Goal: Task Accomplishment & Management: Use online tool/utility

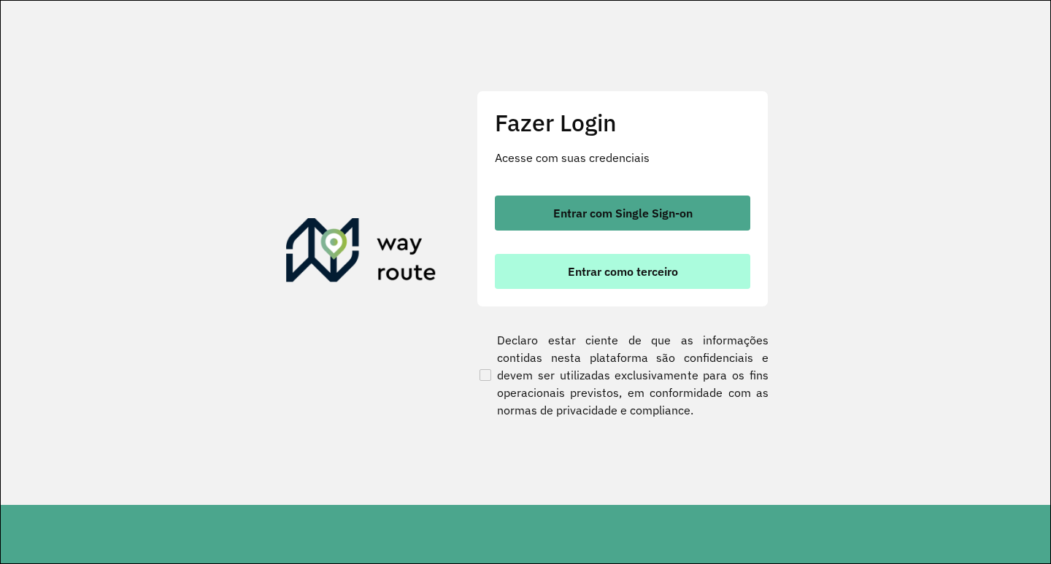
click at [609, 279] on button "Entrar como terceiro" at bounding box center [622, 271] width 255 height 35
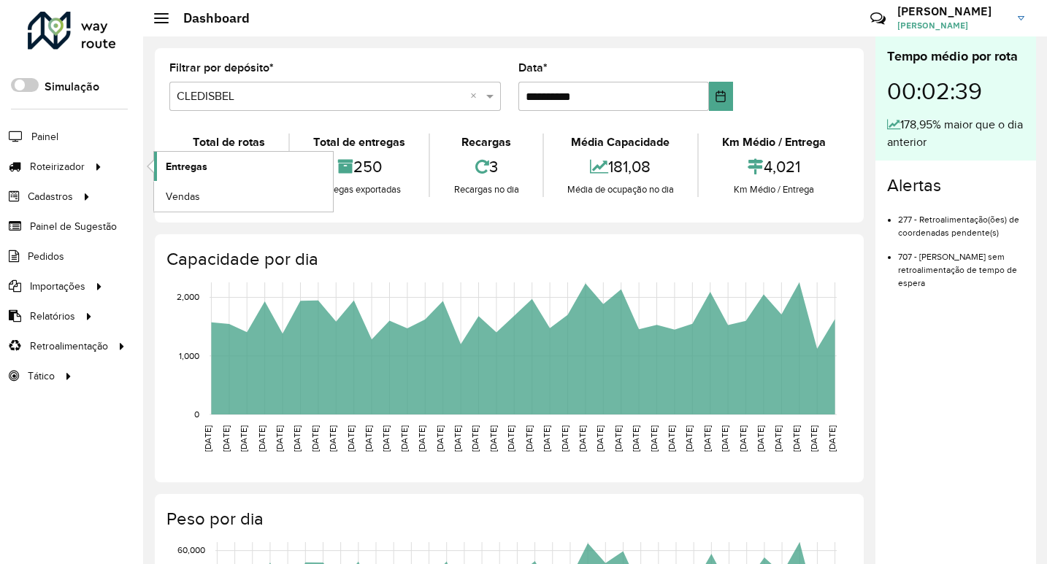
click at [192, 166] on span "Entregas" at bounding box center [187, 166] width 42 height 15
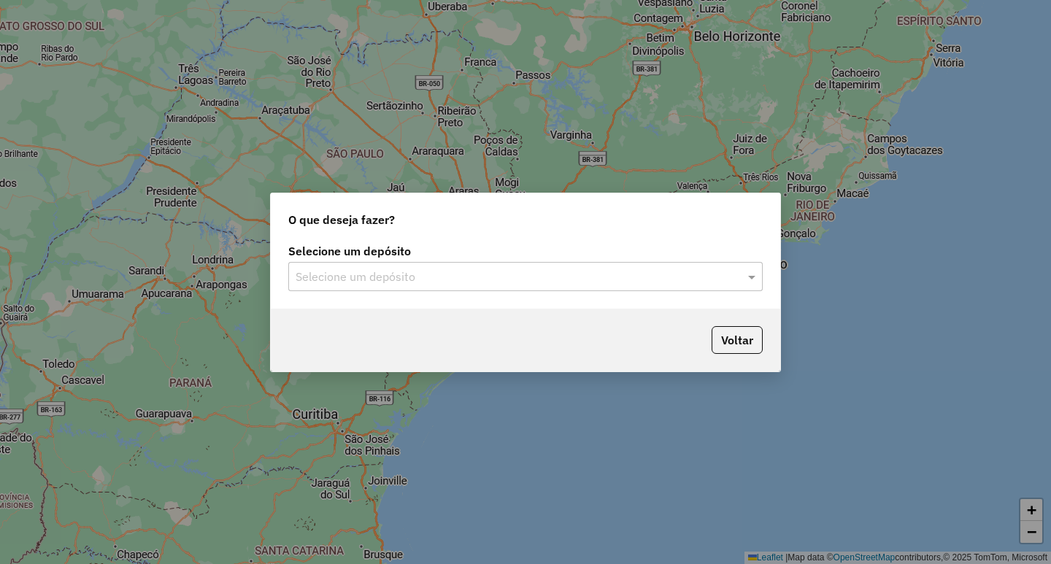
click at [412, 277] on input "text" at bounding box center [511, 278] width 431 height 18
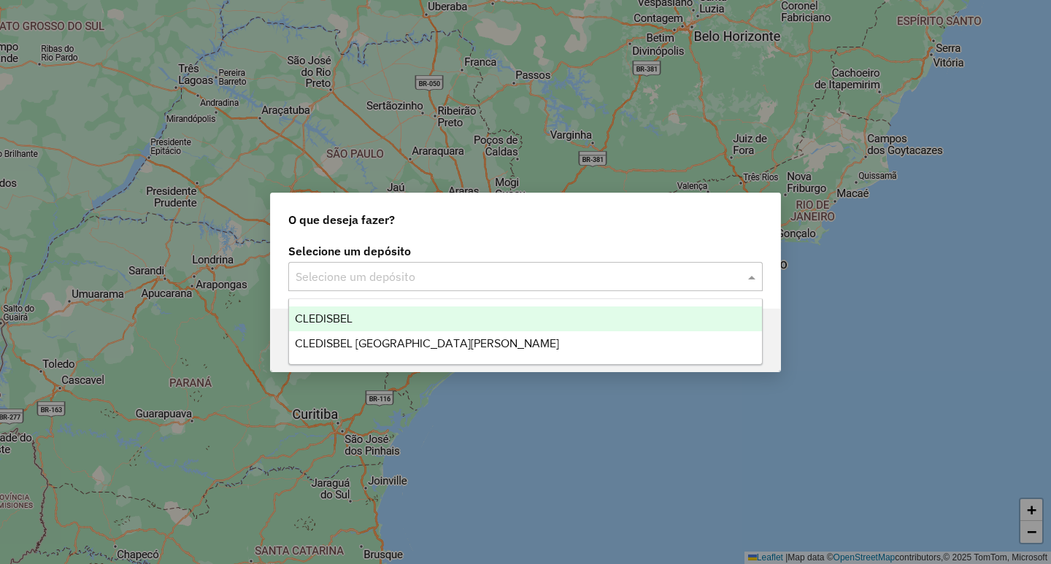
click at [370, 310] on div "CLEDISBEL" at bounding box center [525, 319] width 473 height 25
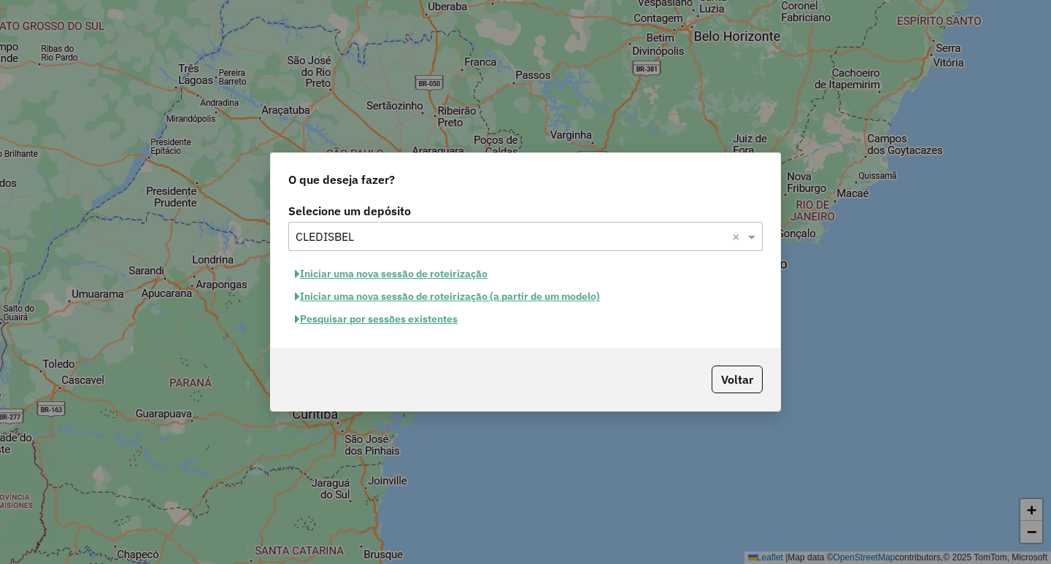
click at [397, 325] on button "Pesquisar por sessões existentes" at bounding box center [376, 319] width 176 height 23
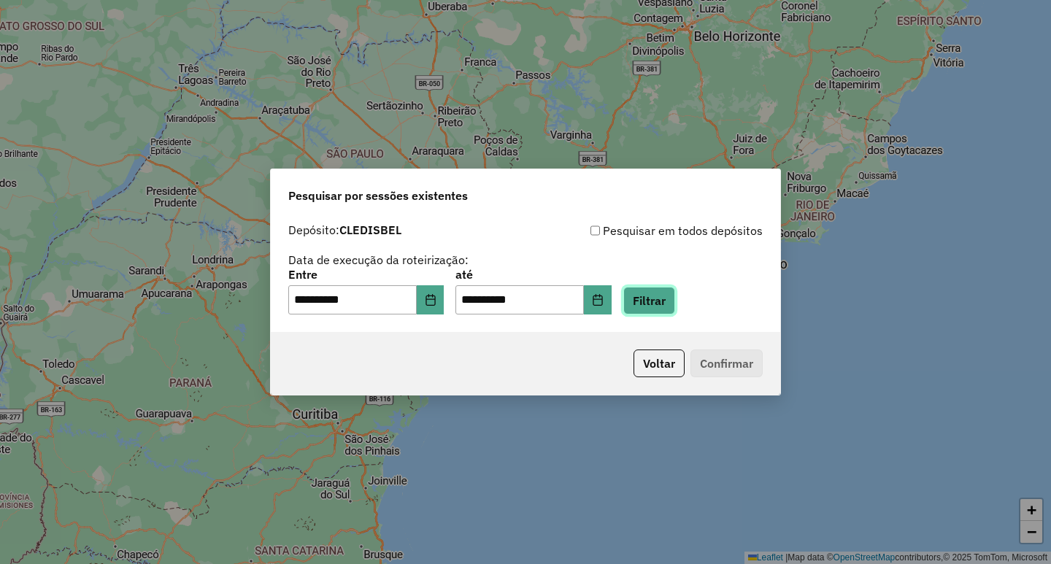
click at [663, 306] on button "Filtrar" at bounding box center [649, 301] width 52 height 28
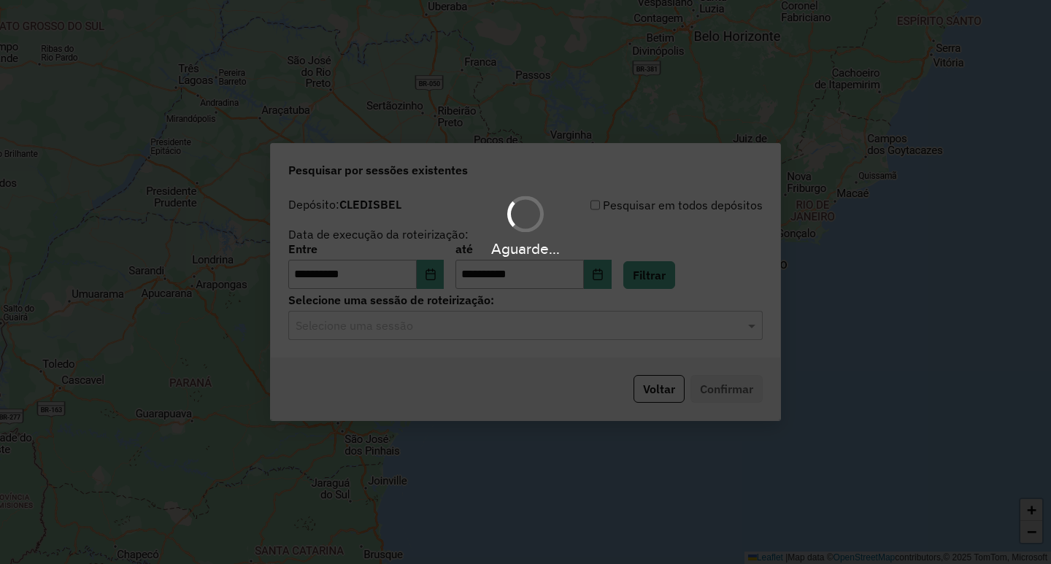
click at [439, 327] on hb-app "**********" at bounding box center [525, 282] width 1051 height 564
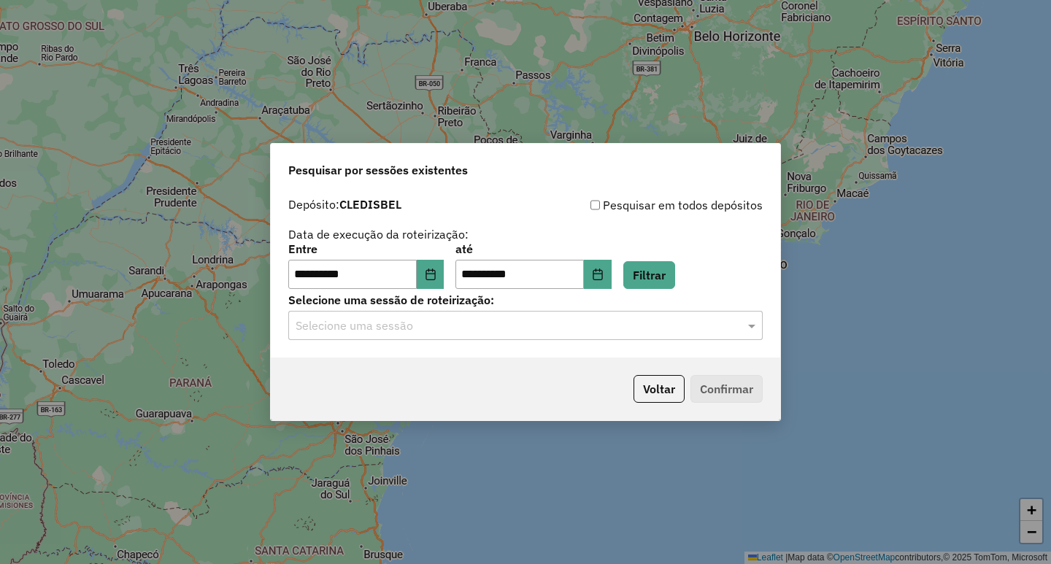
click at [439, 327] on input "text" at bounding box center [511, 326] width 431 height 18
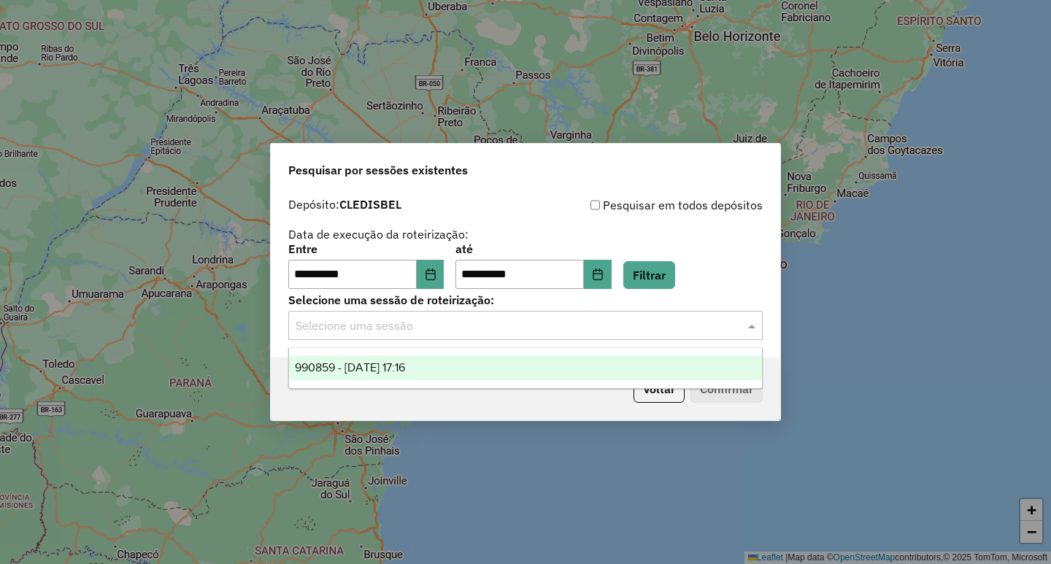
click at [428, 358] on div "990859 - 19/08/2025 17:16" at bounding box center [525, 367] width 473 height 25
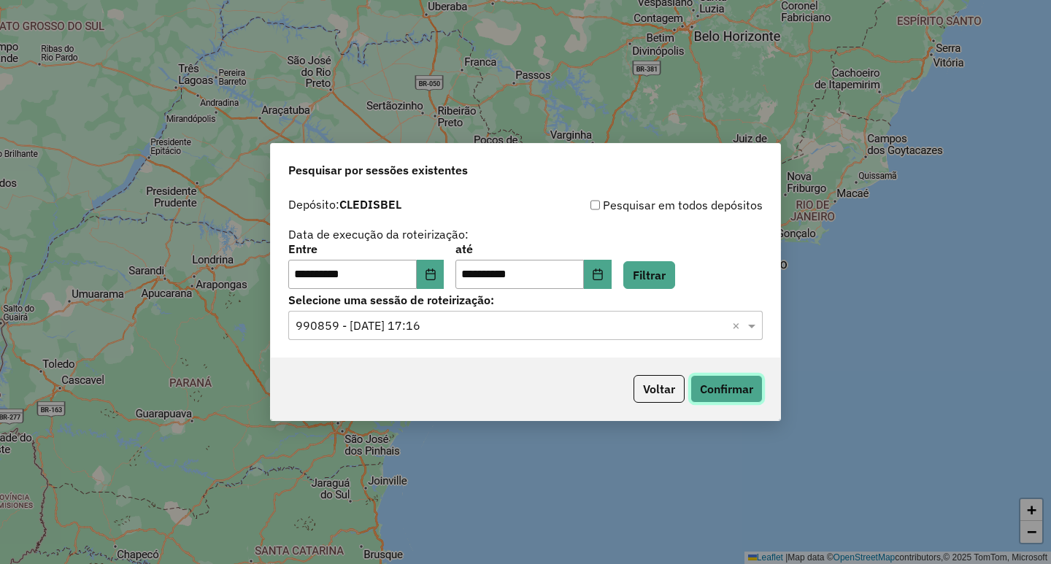
click at [725, 382] on button "Confirmar" at bounding box center [726, 389] width 72 height 28
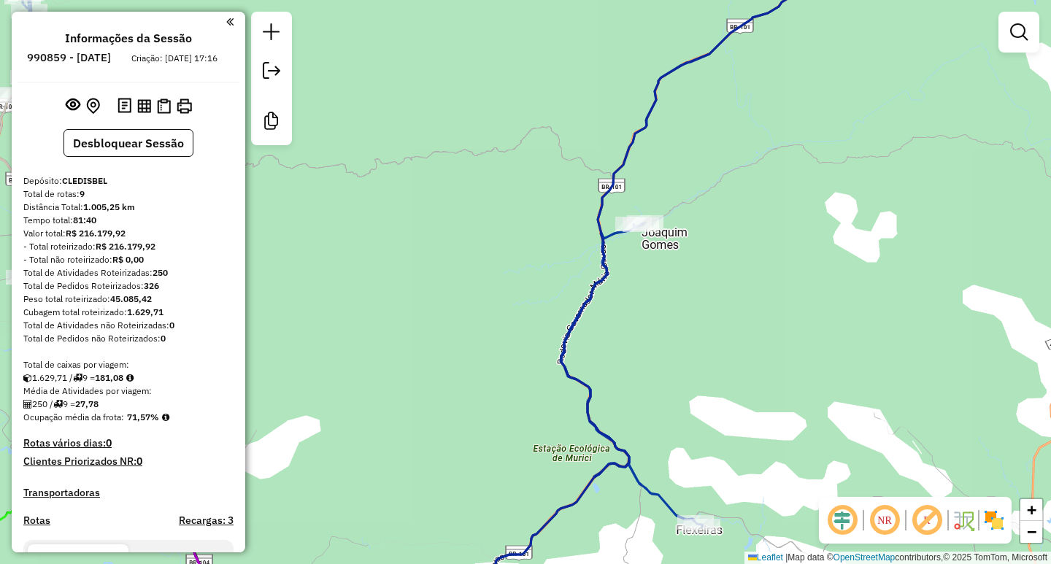
drag, startPoint x: 726, startPoint y: 222, endPoint x: 701, endPoint y: 291, distance: 73.6
click at [708, 289] on div "Janela de atendimento Grade de atendimento Capacidade Transportadoras Veículos …" at bounding box center [525, 282] width 1051 height 564
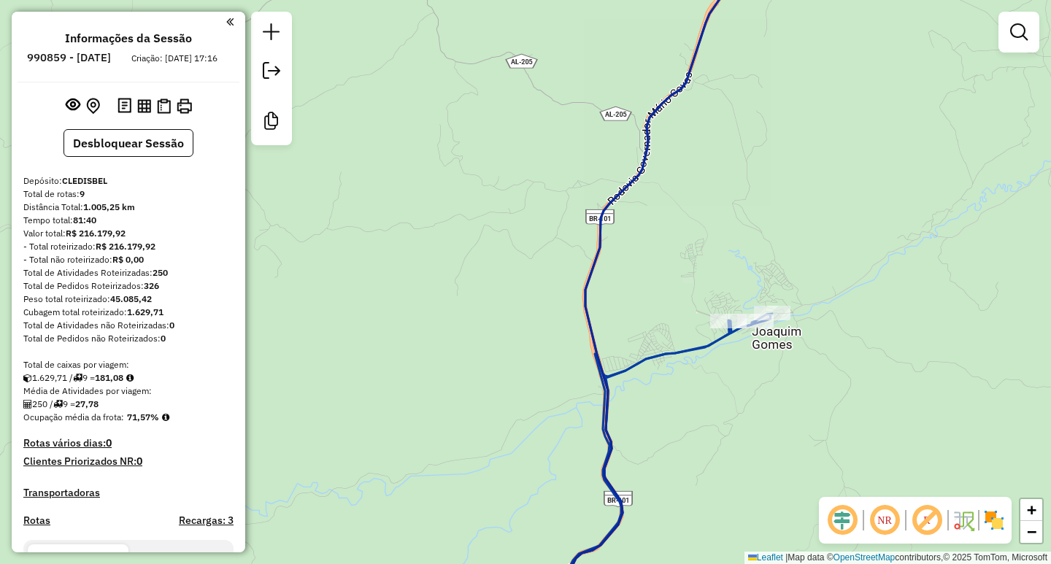
drag, startPoint x: 787, startPoint y: 371, endPoint x: 687, endPoint y: 389, distance: 101.6
click at [689, 389] on div "Janela de atendimento Grade de atendimento Capacidade Transportadoras Veículos …" at bounding box center [525, 282] width 1051 height 564
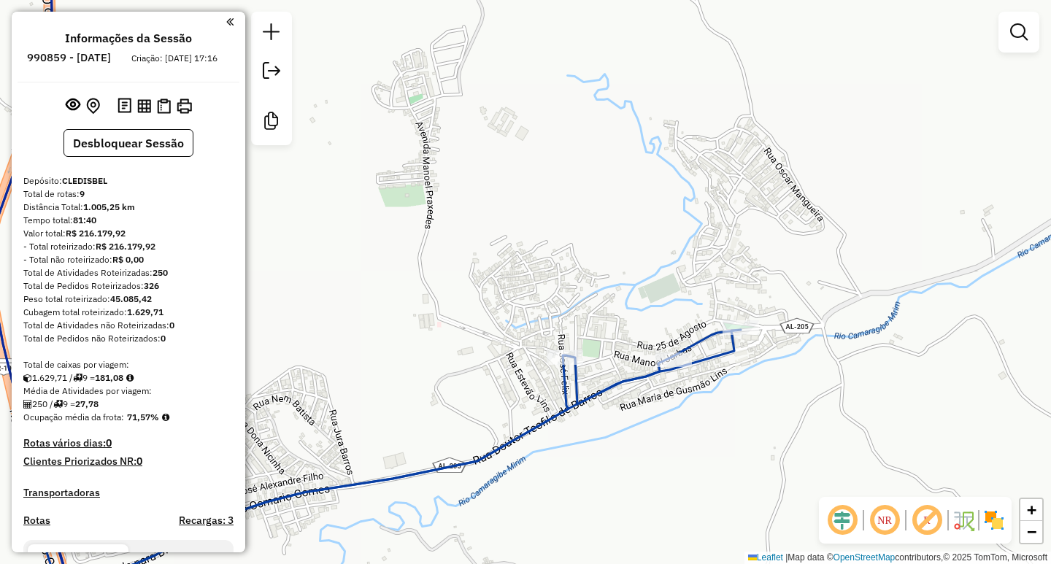
drag, startPoint x: 673, startPoint y: 278, endPoint x: 530, endPoint y: 196, distance: 165.1
click at [536, 199] on div "Janela de atendimento Grade de atendimento Capacidade Transportadoras Veículos …" at bounding box center [525, 282] width 1051 height 564
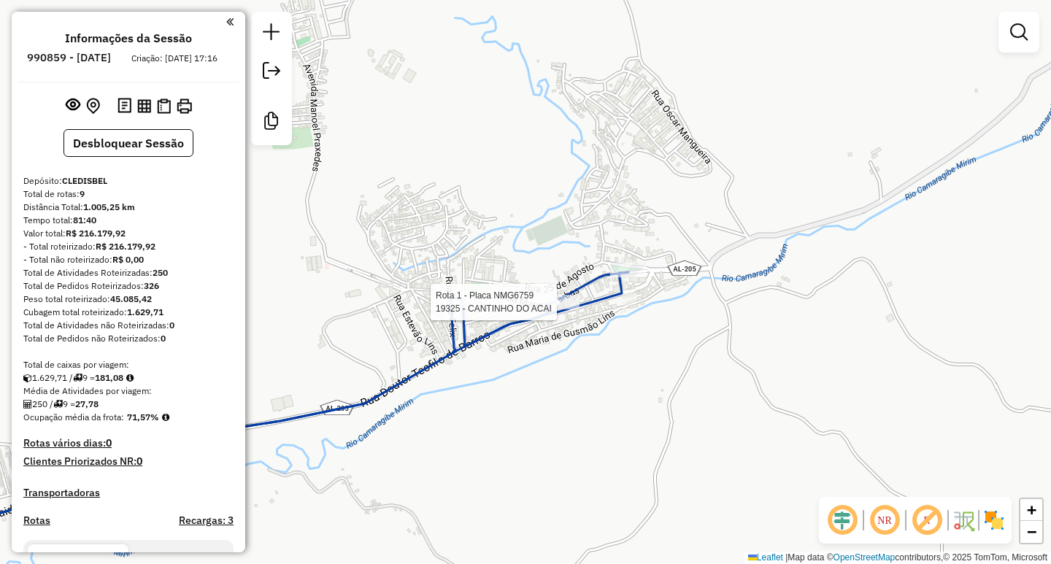
select select "**********"
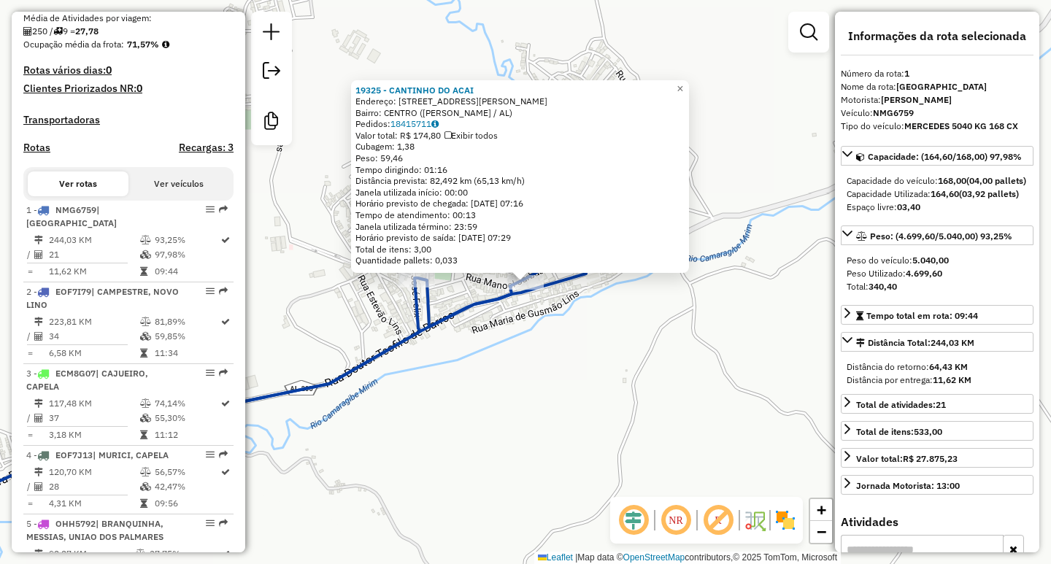
scroll to position [574, 0]
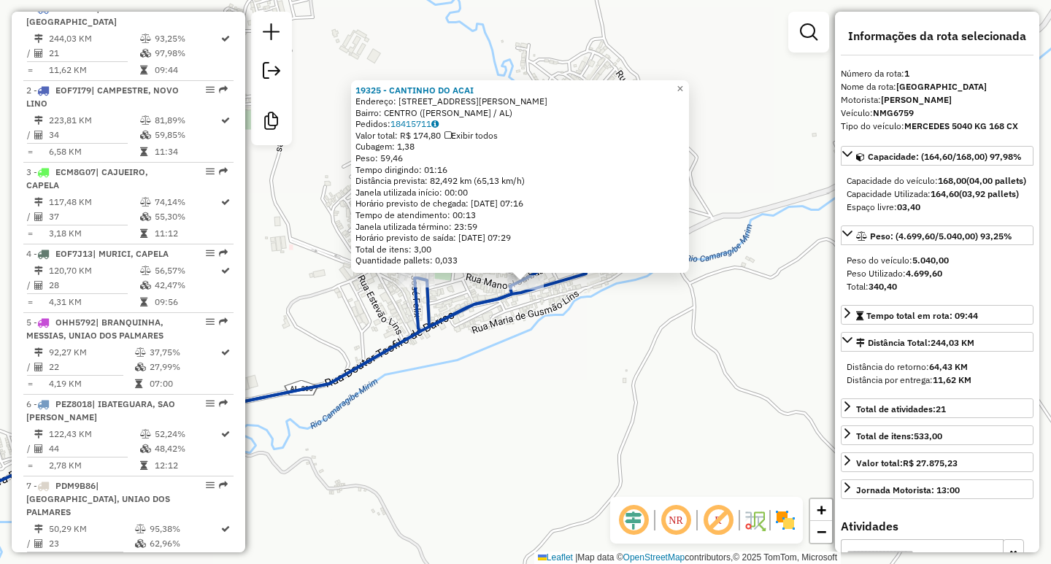
click at [555, 318] on div "19325 - CANTINHO DO ACAI Endereço: Rua Jose Correia de Araujo 25 Bairro: CENTRO…" at bounding box center [525, 282] width 1051 height 564
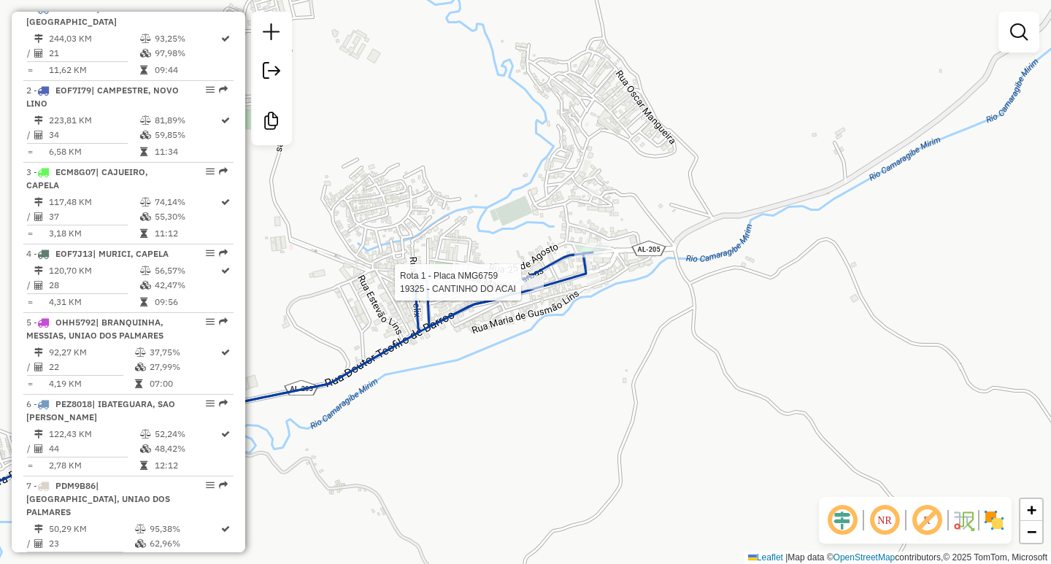
select select "**********"
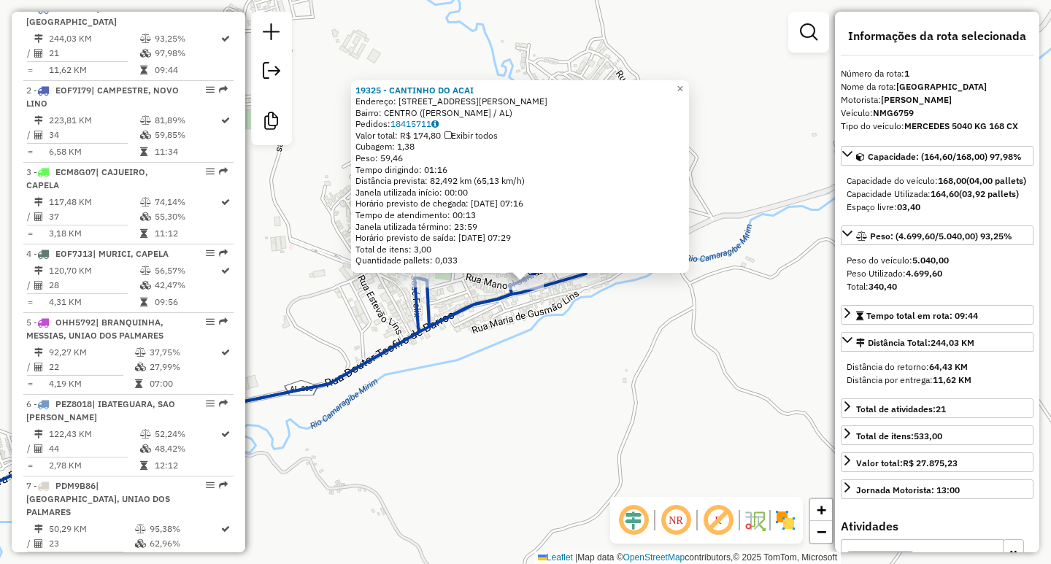
click at [496, 367] on div "19325 - CANTINHO DO ACAI Endereço: Rua Jose Correia de Araujo 25 Bairro: CENTRO…" at bounding box center [525, 282] width 1051 height 564
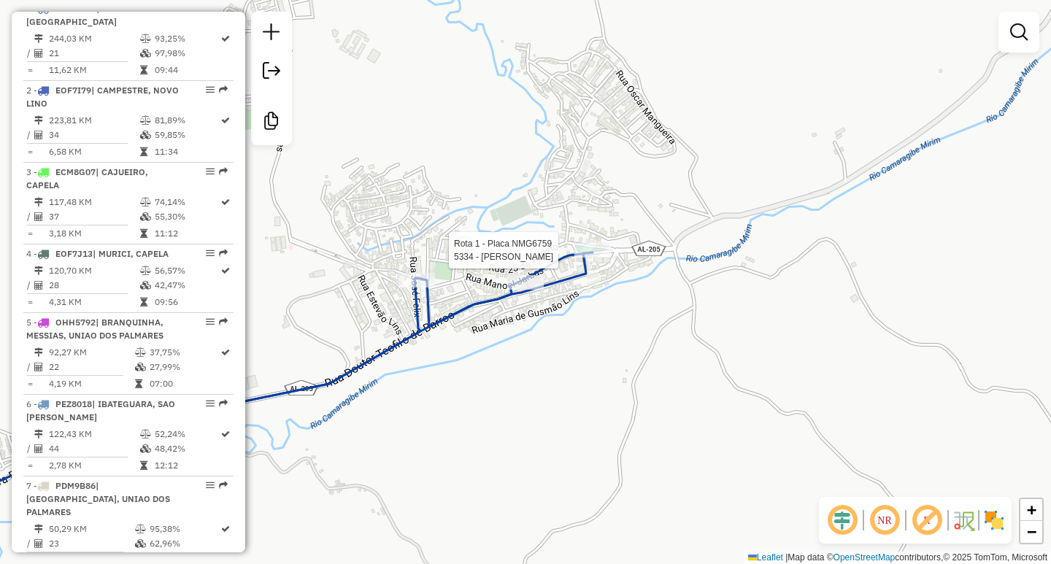
select select "**********"
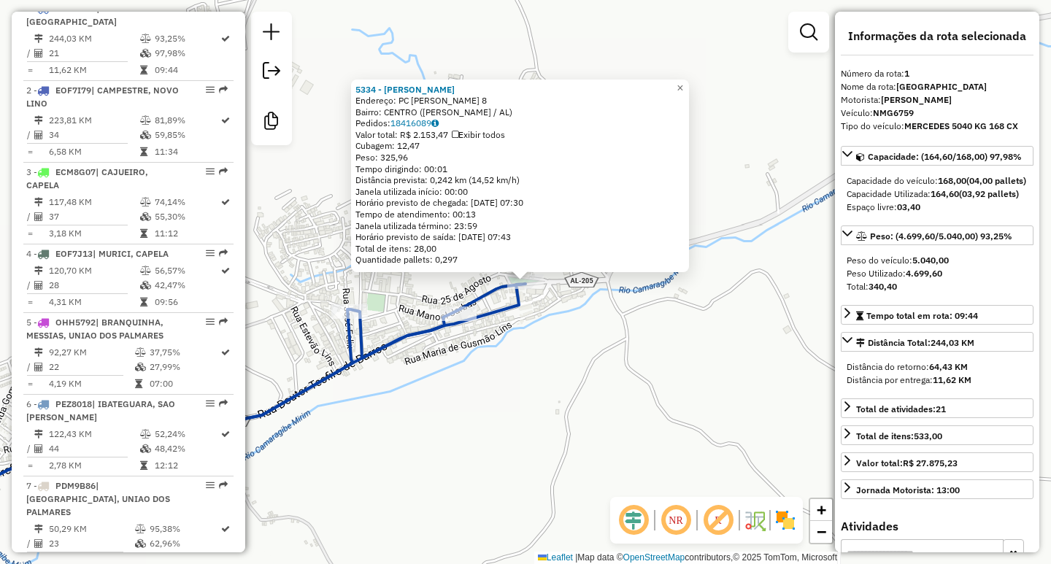
click at [501, 434] on div "5334 - ROGERIO DUARTE LINS Endereço: PC LOURENTINO GOMES BARROS 8 Bairro: CENTR…" at bounding box center [525, 282] width 1051 height 564
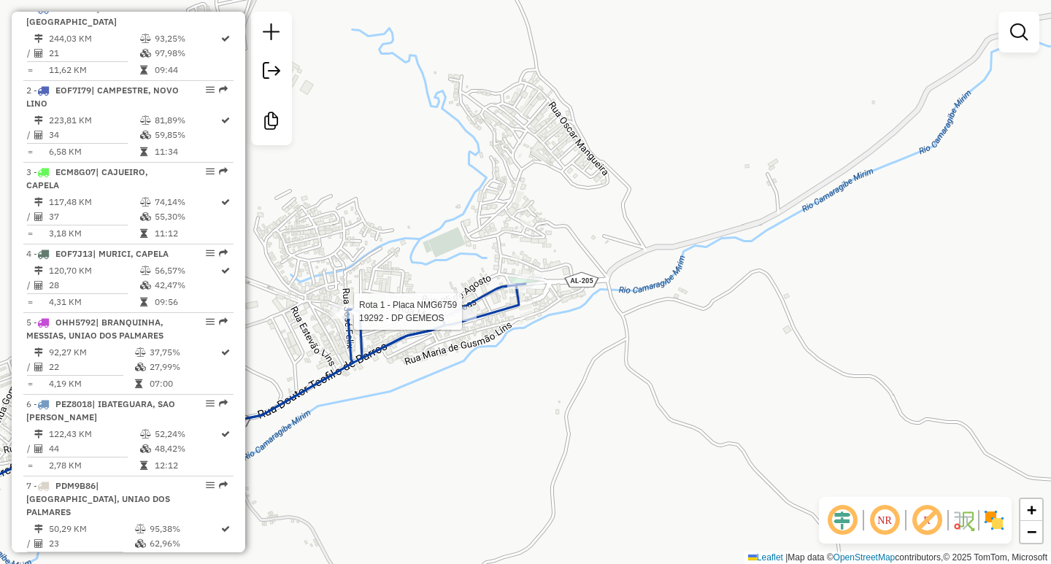
select select "**********"
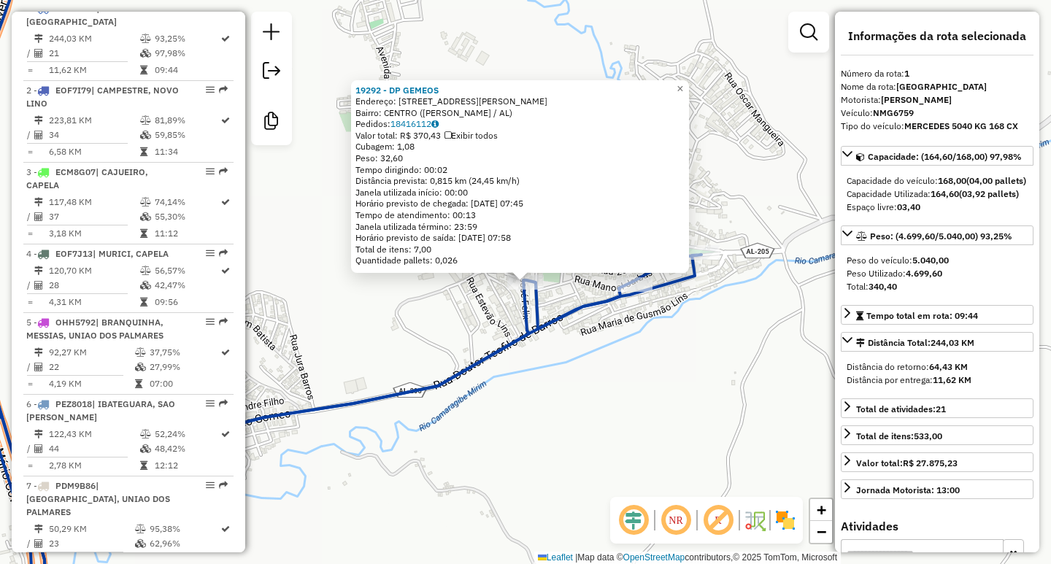
click at [469, 505] on div "19292 - DP GEMEOS Endereço: Rua Amaro Gomes Fragoso 57 Bairro: CENTRO (JOAQUIM …" at bounding box center [525, 282] width 1051 height 564
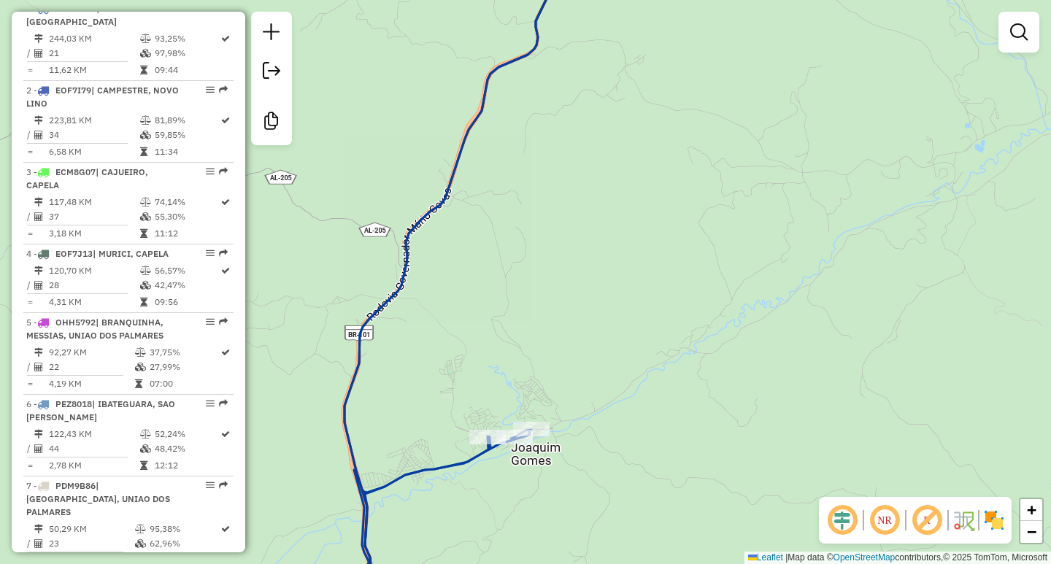
drag, startPoint x: 474, startPoint y: 489, endPoint x: 512, endPoint y: 213, distance: 278.6
click at [501, 250] on div "Janela de atendimento Grade de atendimento Capacidade Transportadoras Veículos …" at bounding box center [525, 282] width 1051 height 564
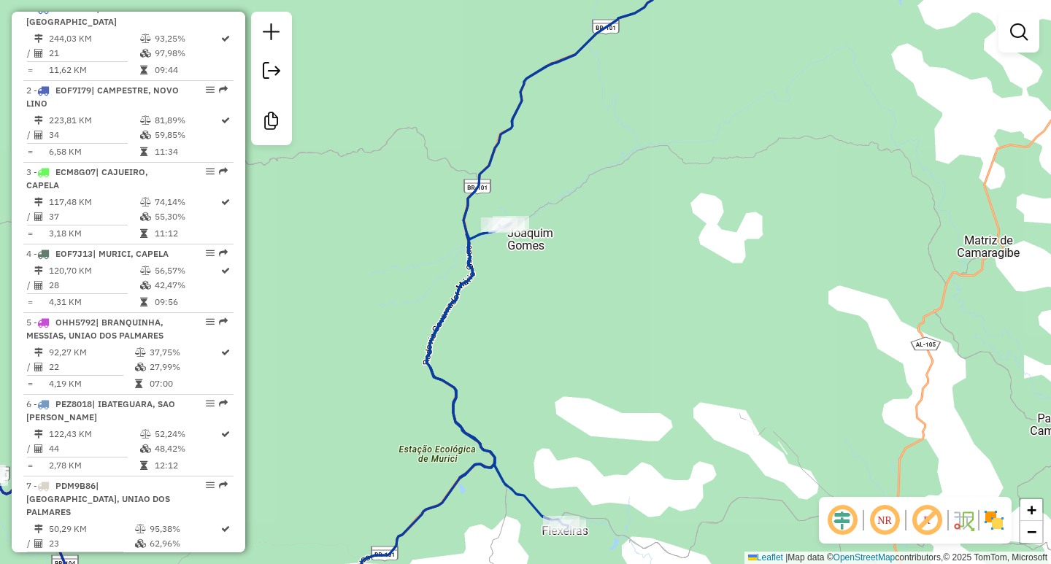
drag, startPoint x: 448, startPoint y: 422, endPoint x: 436, endPoint y: 288, distance: 134.1
click at [436, 296] on div "Janela de atendimento Grade de atendimento Capacidade Transportadoras Veículos …" at bounding box center [525, 282] width 1051 height 564
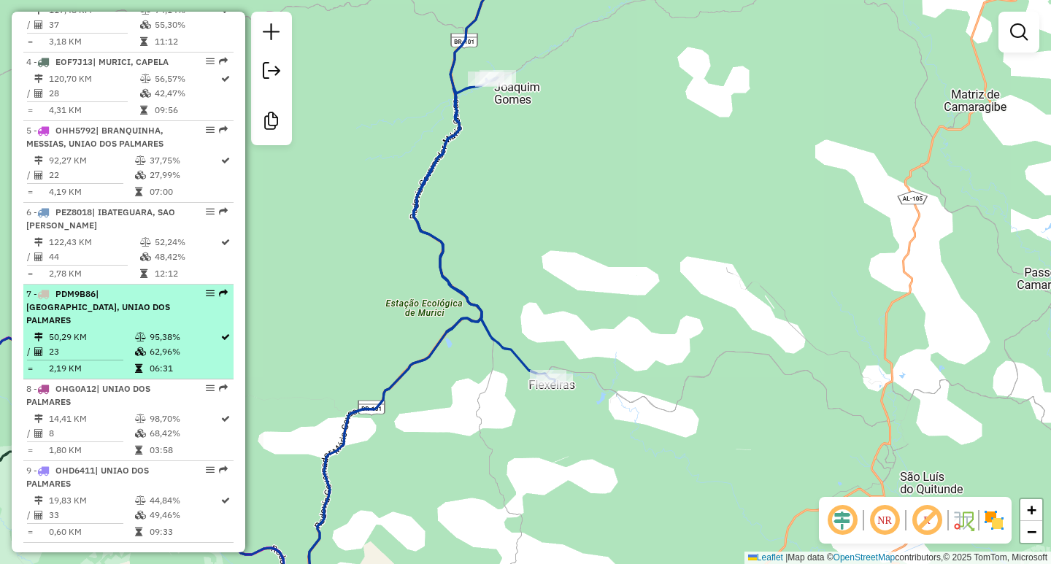
scroll to position [768, 0]
